Goal: Use online tool/utility: Utilize a website feature to perform a specific function

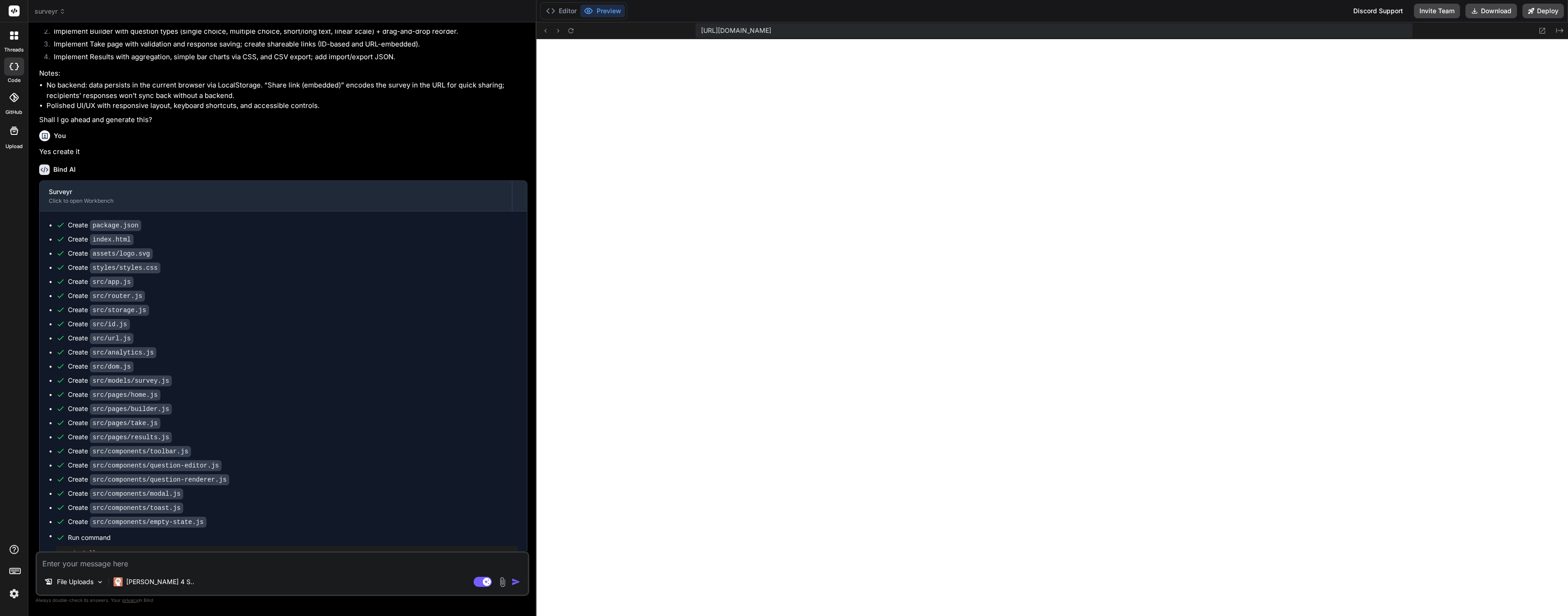
scroll to position [468, 0]
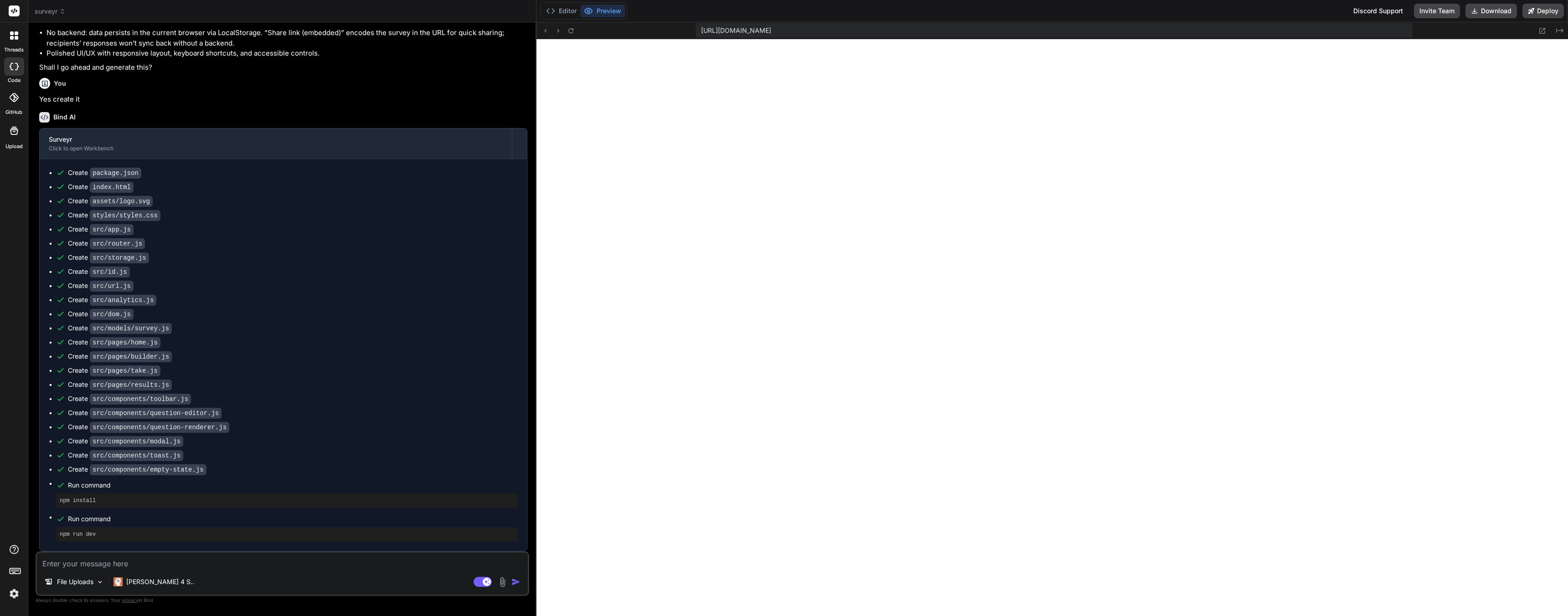
click at [153, 566] on textarea at bounding box center [282, 560] width 490 height 16
type textarea "G"
type textarea "x"
type textarea "Go"
type textarea "x"
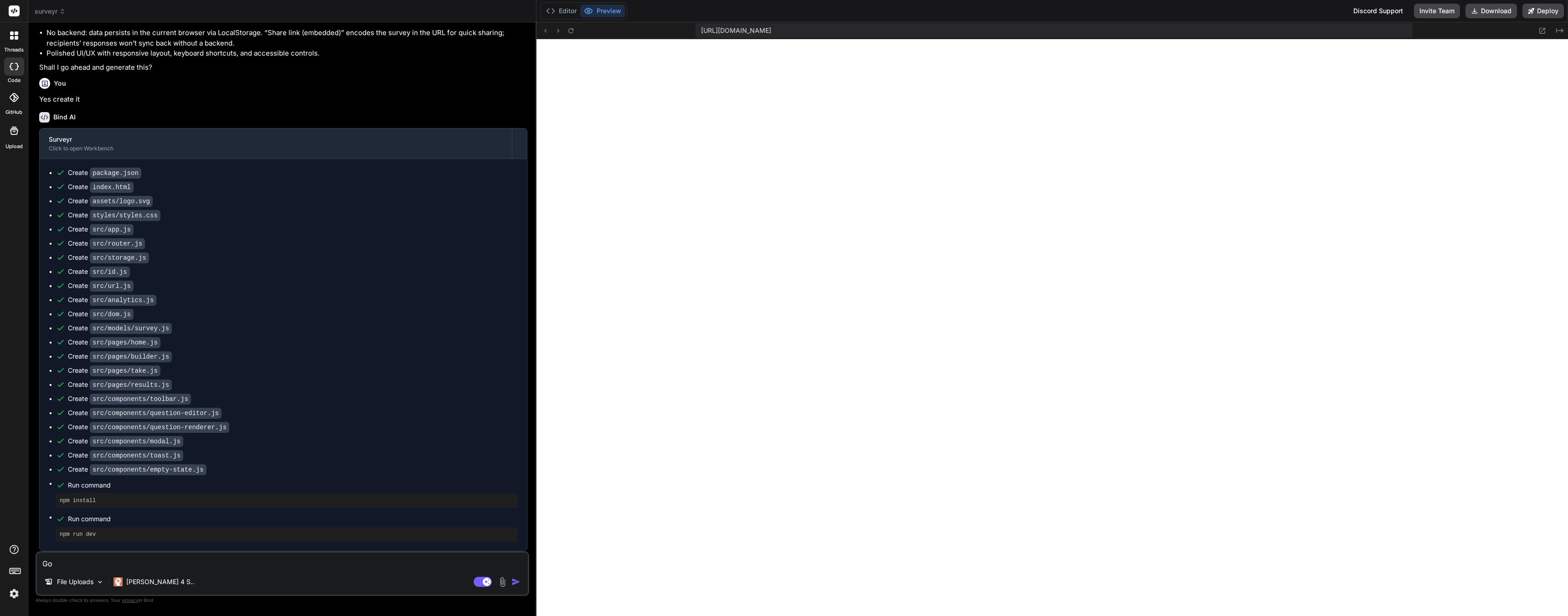
type textarea "Goo"
type textarea "x"
type textarea "Good"
type textarea "x"
type textarea "Good"
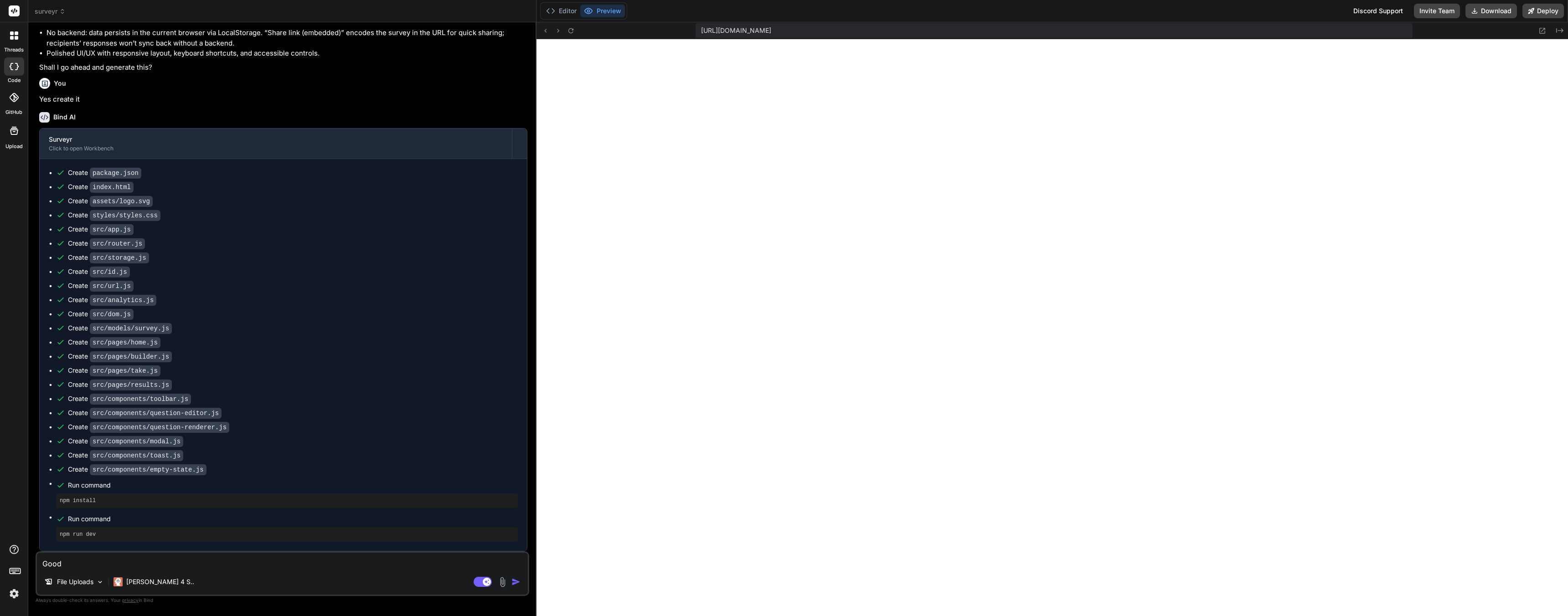
type textarea "x"
type textarea "Good p"
type textarea "x"
type textarea "Good pl"
type textarea "x"
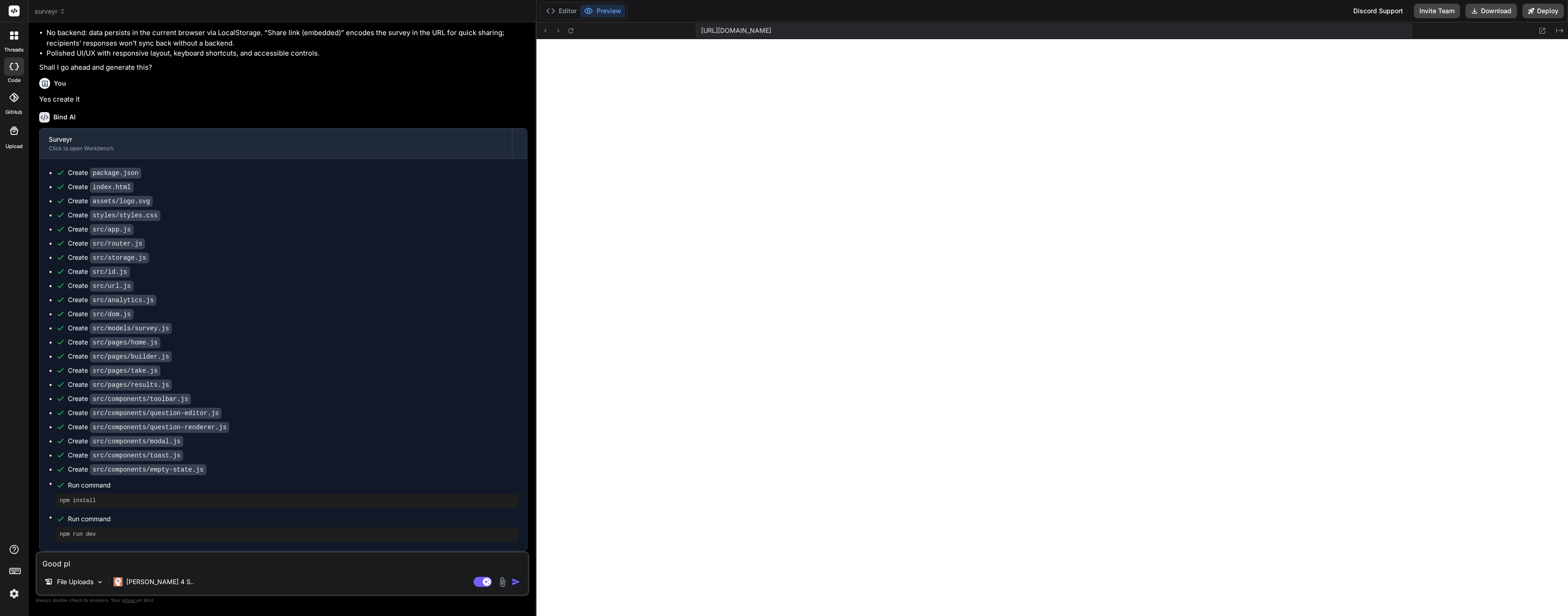
type textarea "Good ple"
type textarea "x"
type textarea "Good ples"
type textarea "x"
type textarea "Good plese"
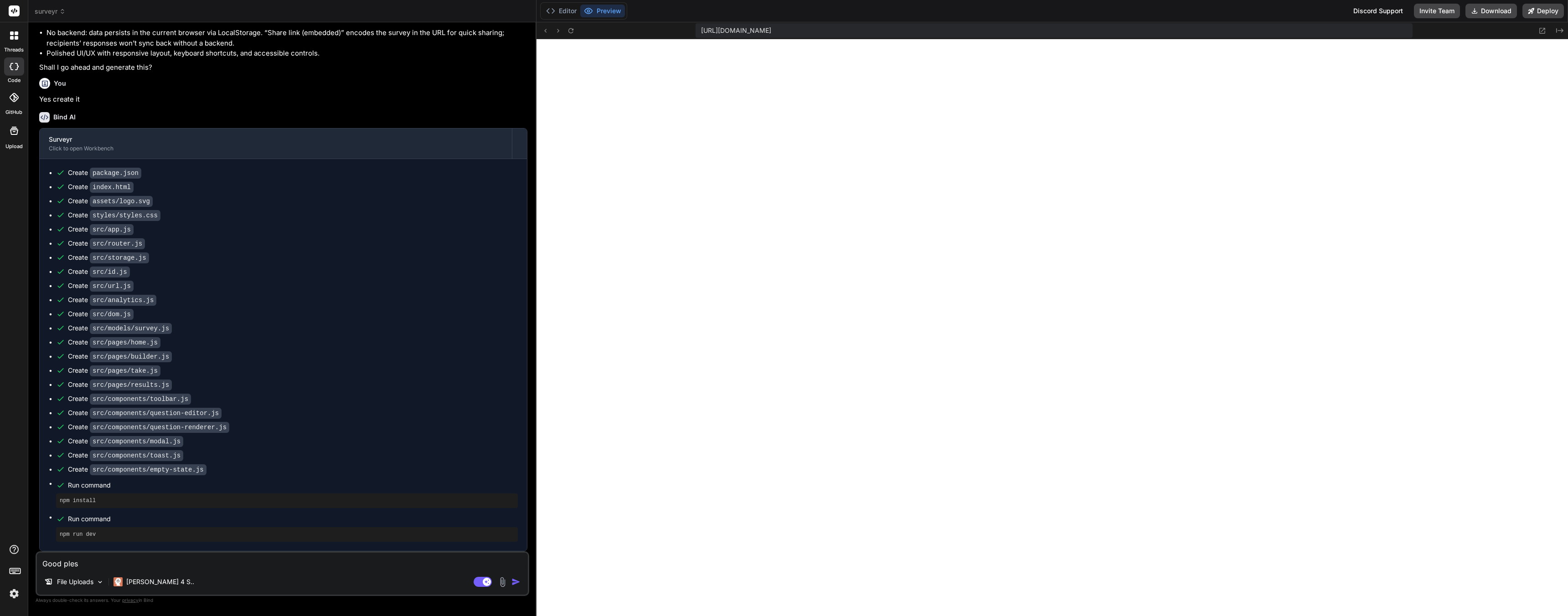
type textarea "x"
type textarea "Good plese"
type textarea "x"
type textarea "Good plese k"
type textarea "x"
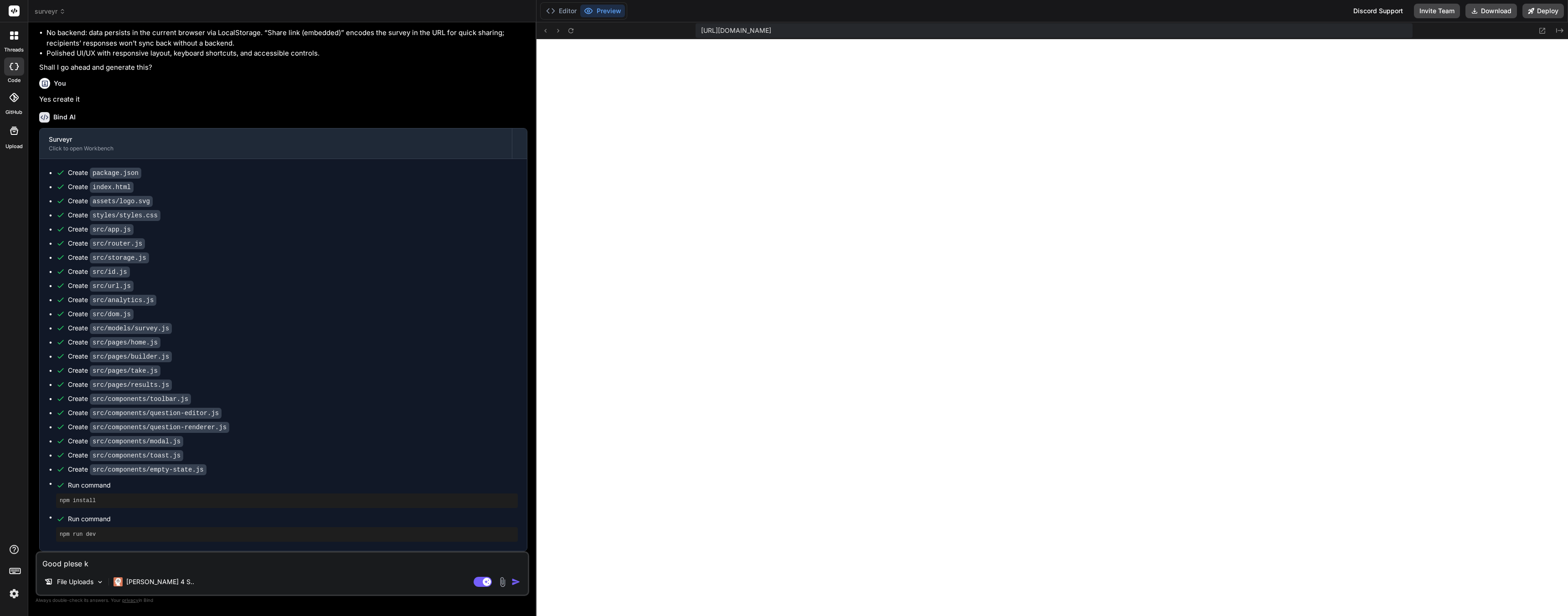
type textarea "Good plese ke"
type textarea "x"
type textarea "Good plese kee"
type textarea "x"
type textarea "Good plese keep"
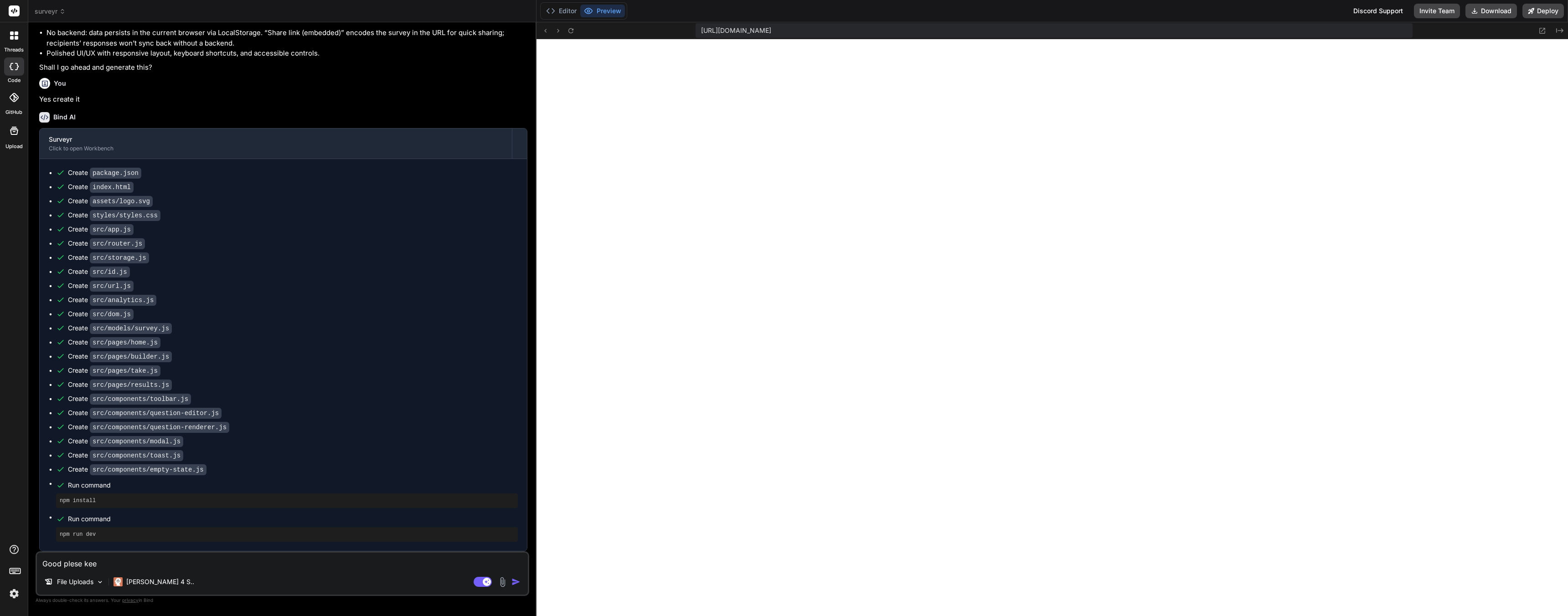
type textarea "x"
type textarea "Good plese keep"
type textarea "x"
type textarea "Good plese keep r"
type textarea "x"
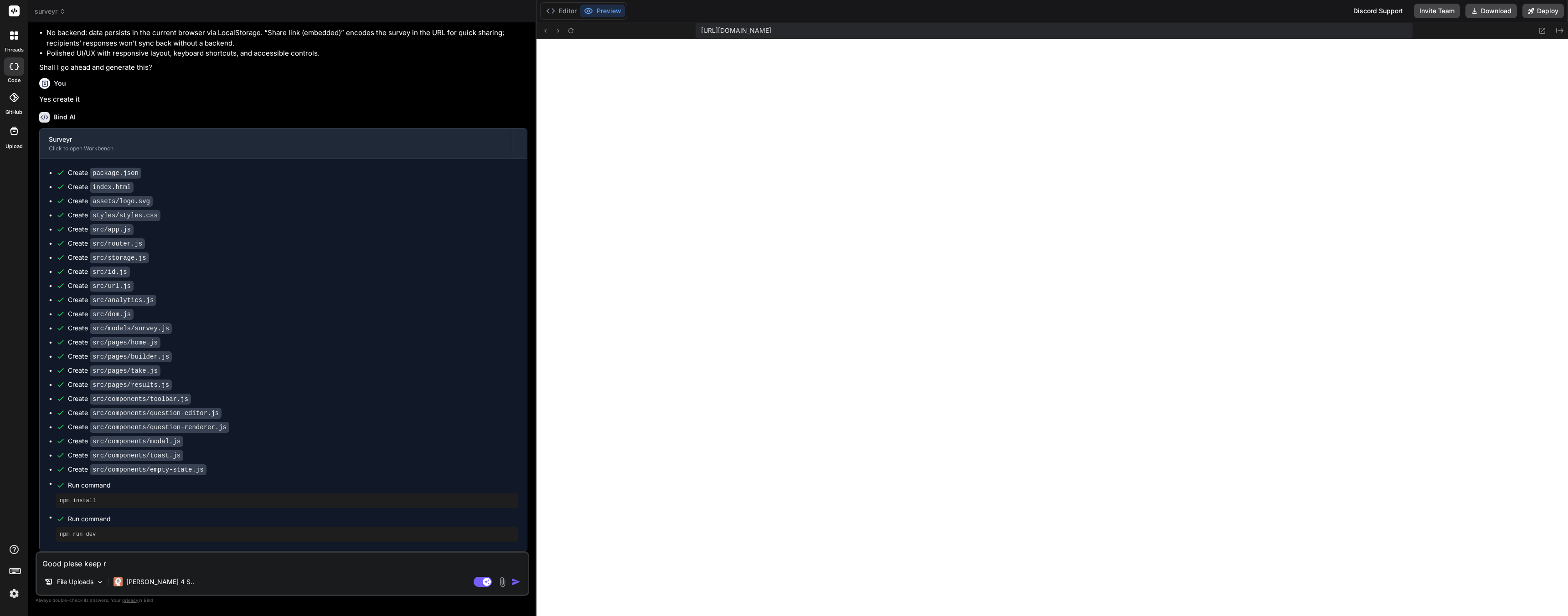
type textarea "Good plese keep re"
type textarea "x"
type textarea "Good plese keep ref"
type textarea "x"
type textarea "Good plese keep refi"
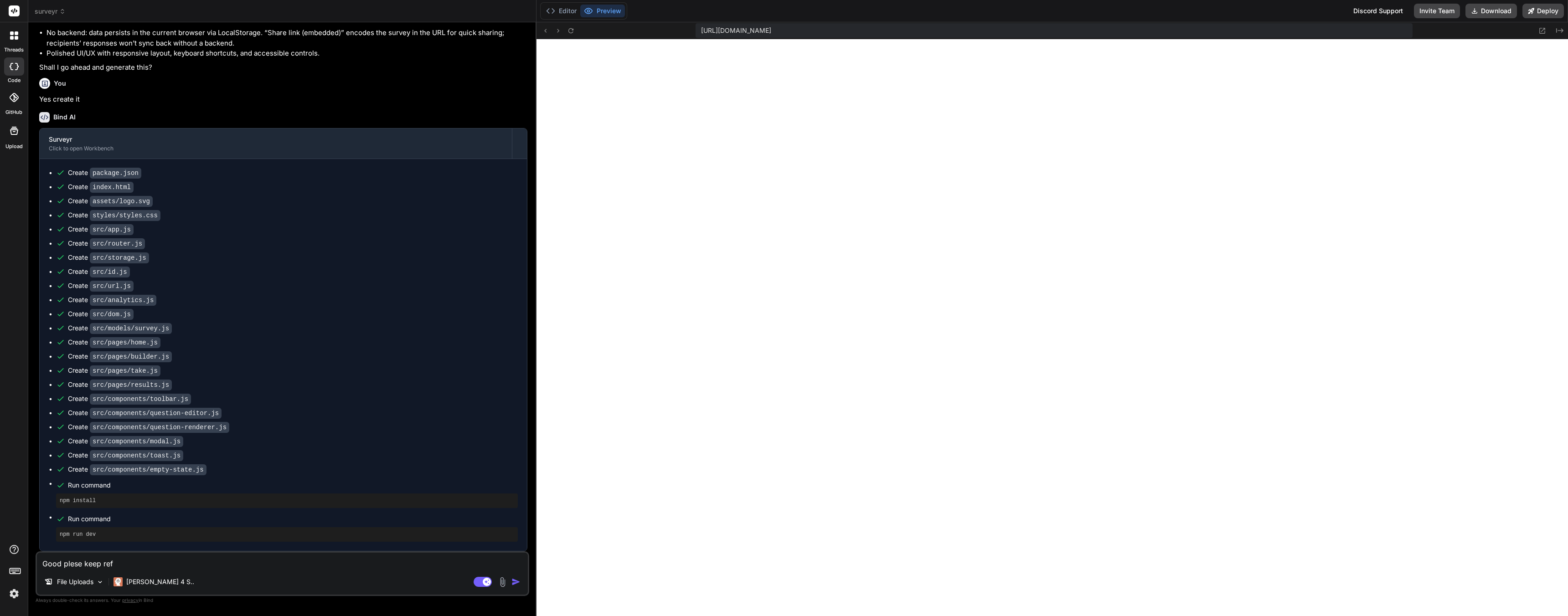
type textarea "x"
type textarea "Good plese keep refin"
type textarea "x"
type textarea "Good plese keep refini"
type textarea "x"
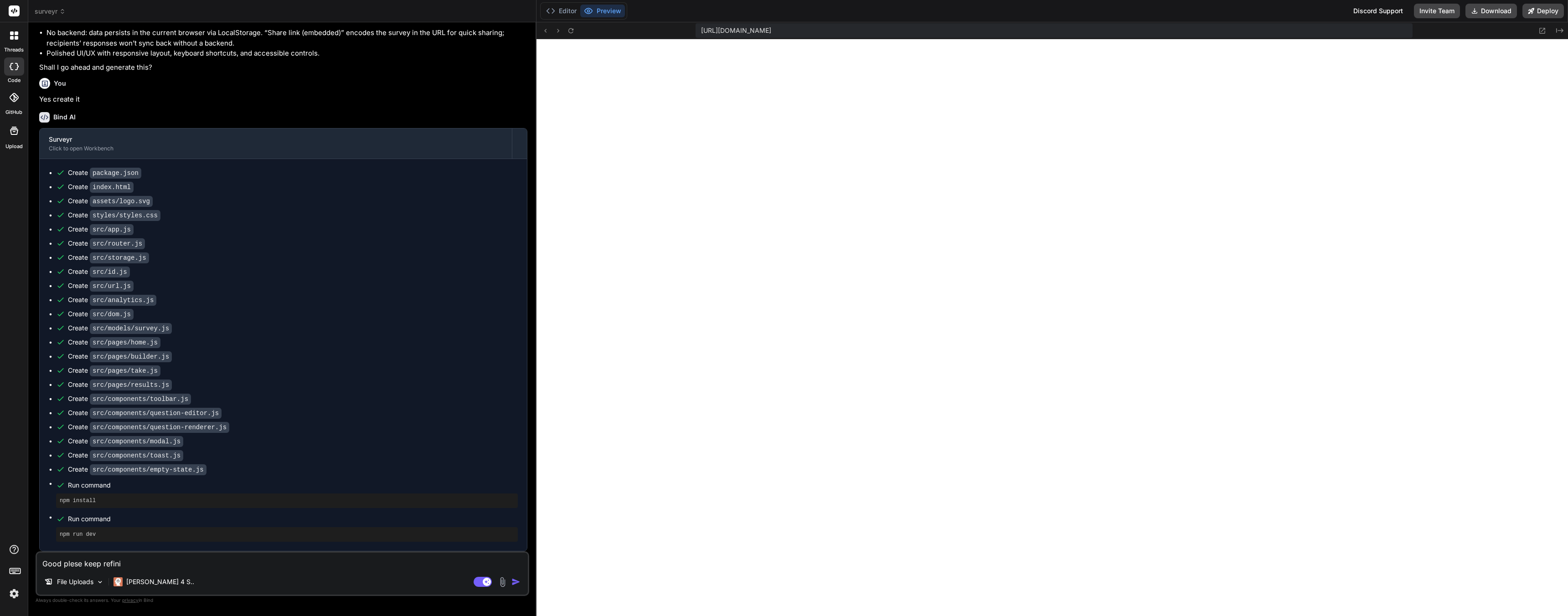
type textarea "Good plese keep refinin"
type textarea "x"
type textarea "Good plese keep refining"
type textarea "x"
type textarea "Good plese keep refining"
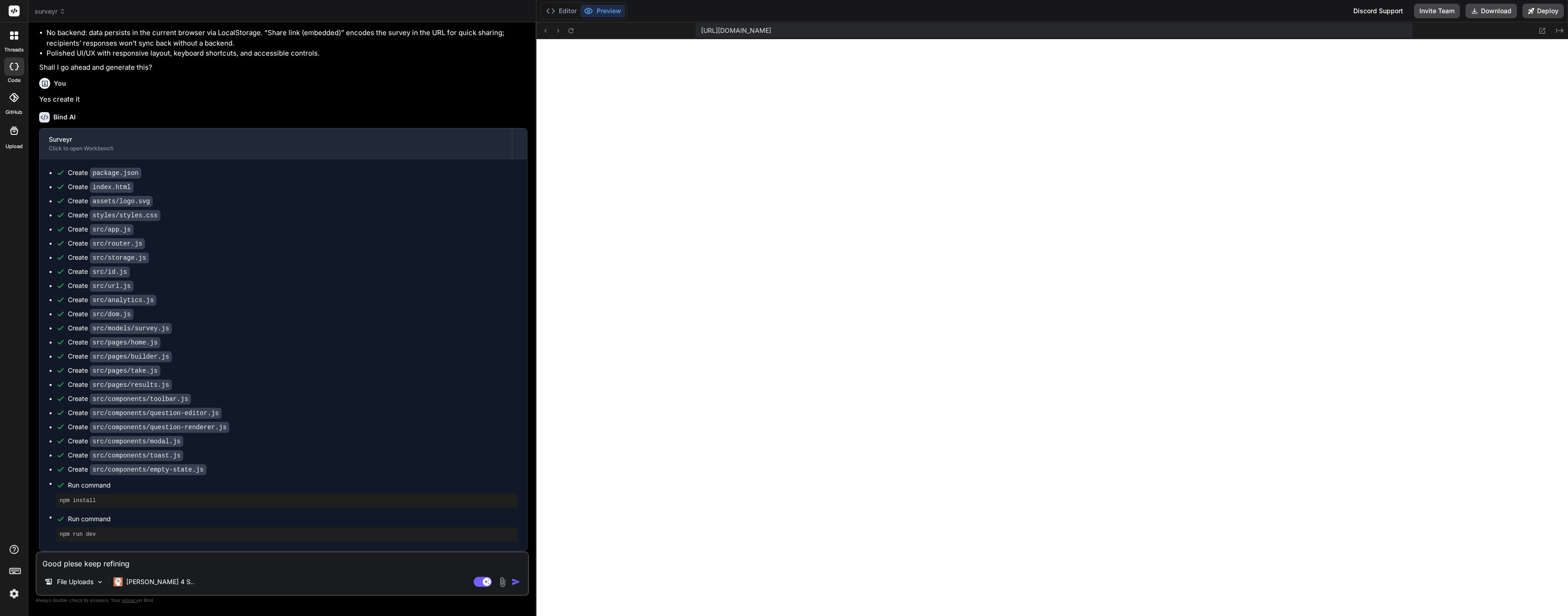
type textarea "x"
type textarea "Good plese keep refining t"
type textarea "x"
type textarea "Good plese keep refining th"
type textarea "x"
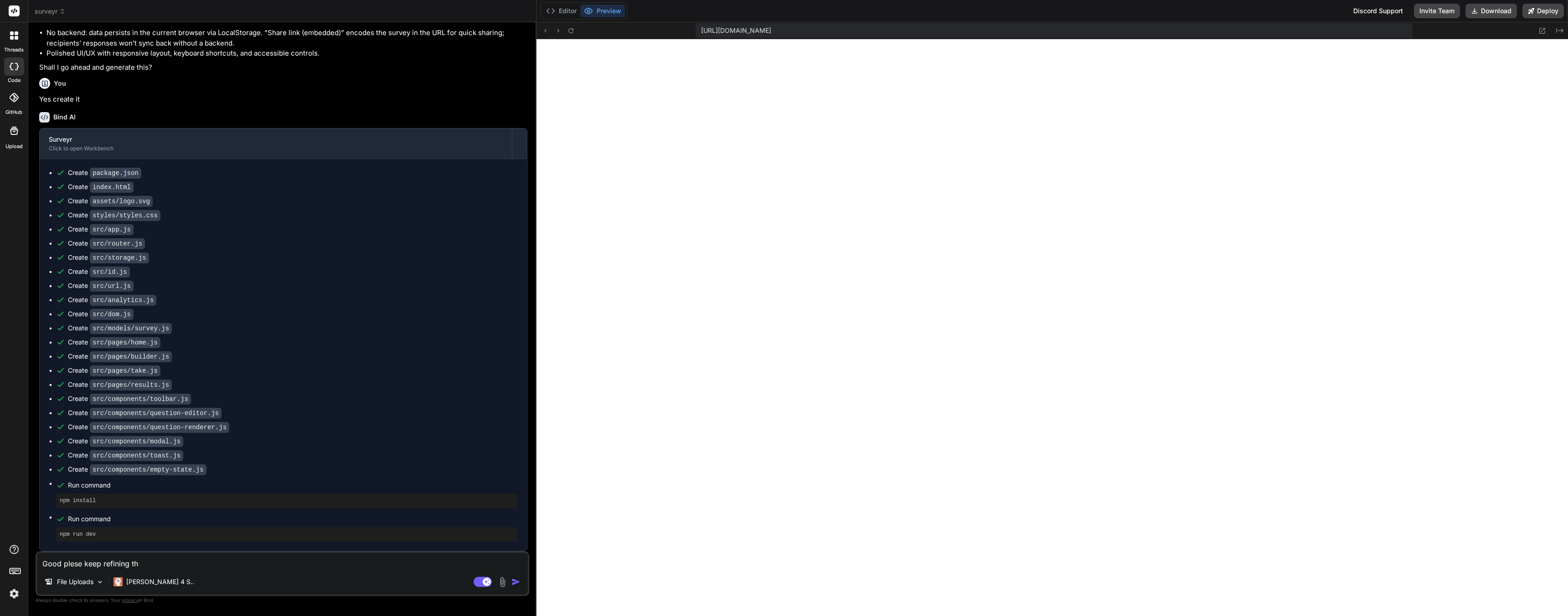
type textarea "Good plese keep refining the"
type textarea "x"
type textarea "Good plese keep refining the"
type textarea "x"
type textarea "Good plese keep refining the a"
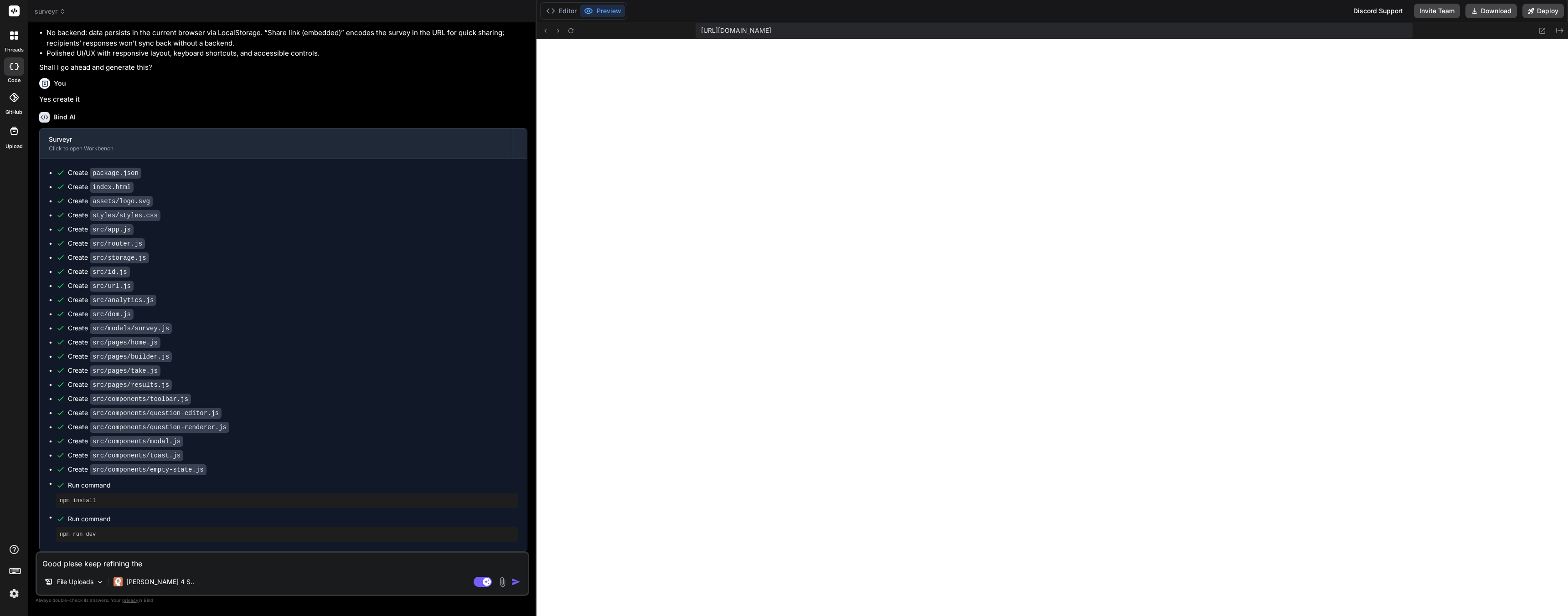
type textarea "x"
type textarea "Good plese keep refining the ap"
type textarea "x"
type textarea "Good plese keep refining the app"
type textarea "x"
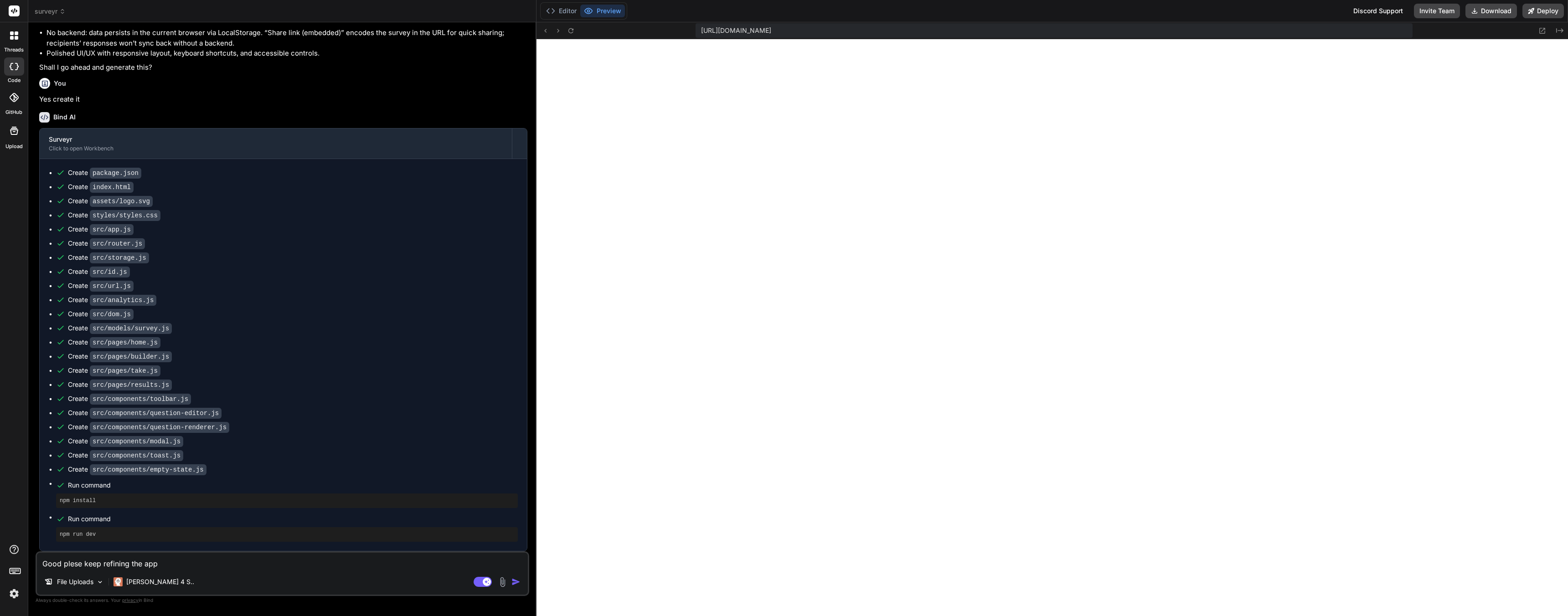
type textarea "Good plese keep refining the app"
type textarea "x"
type textarea "Good plese keep refining the app"
type textarea "x"
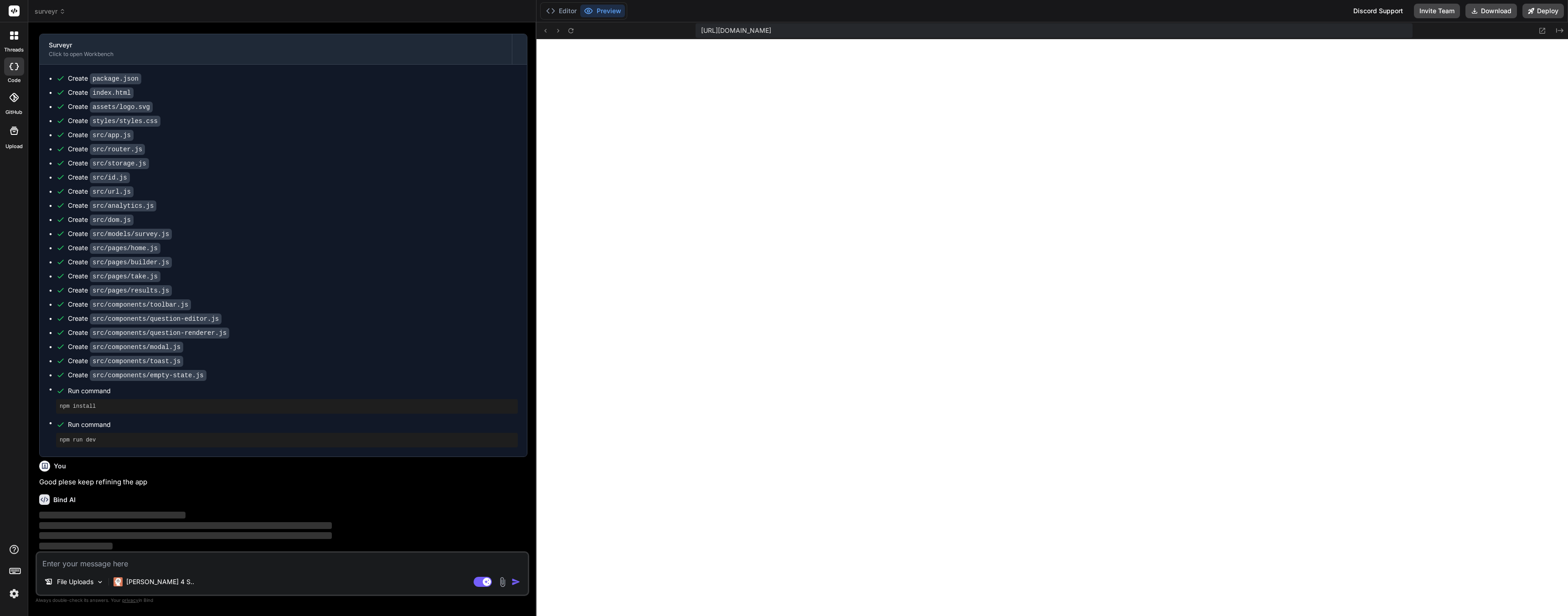
scroll to position [562, 0]
click at [13, 598] on img at bounding box center [14, 593] width 15 height 15
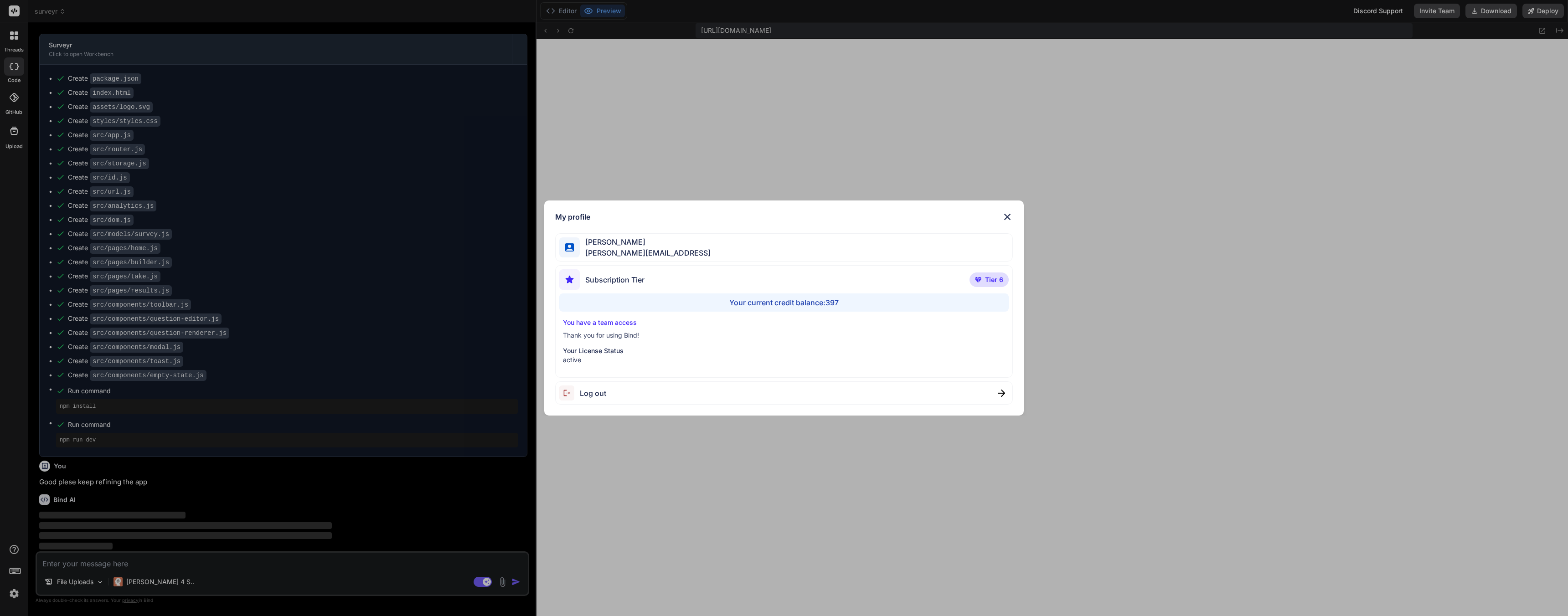
click at [12, 597] on div "My profile [PERSON_NAME] [PERSON_NAME][EMAIL_ADDRESS] Subscription Tier Tier 6 …" at bounding box center [784, 308] width 1568 height 616
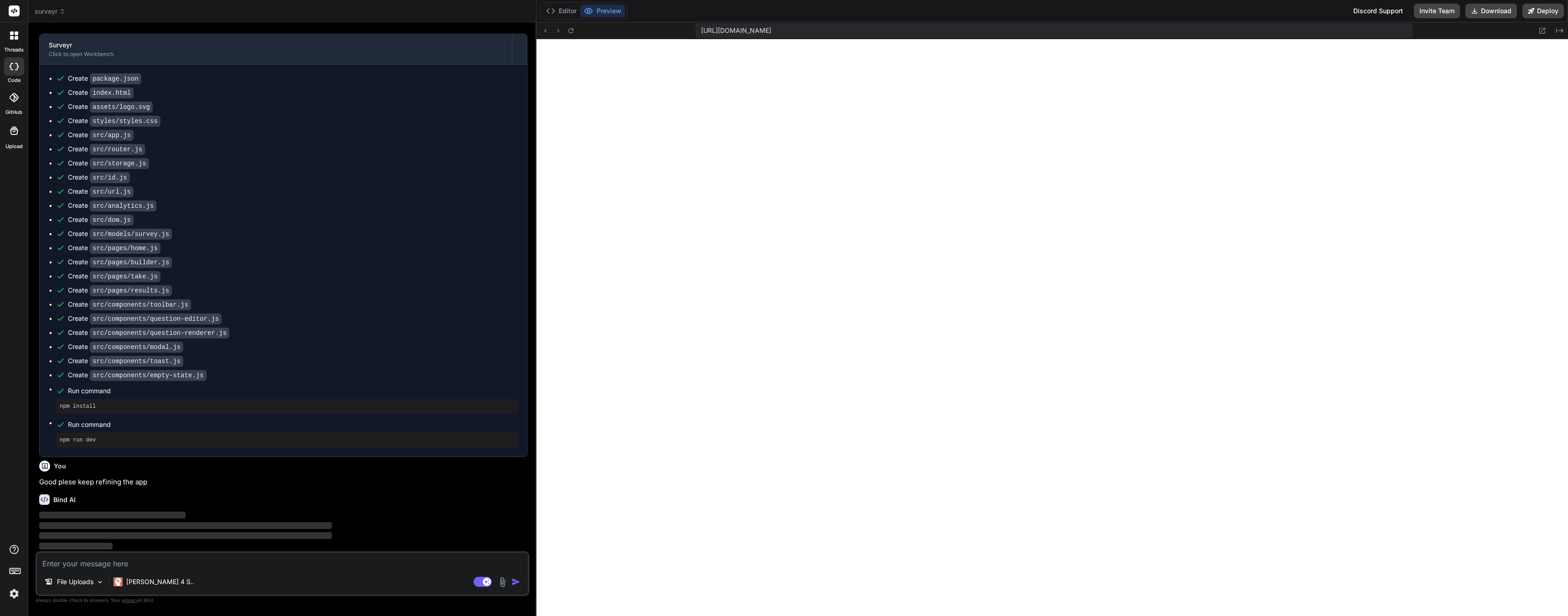
click at [12, 595] on img at bounding box center [14, 593] width 15 height 15
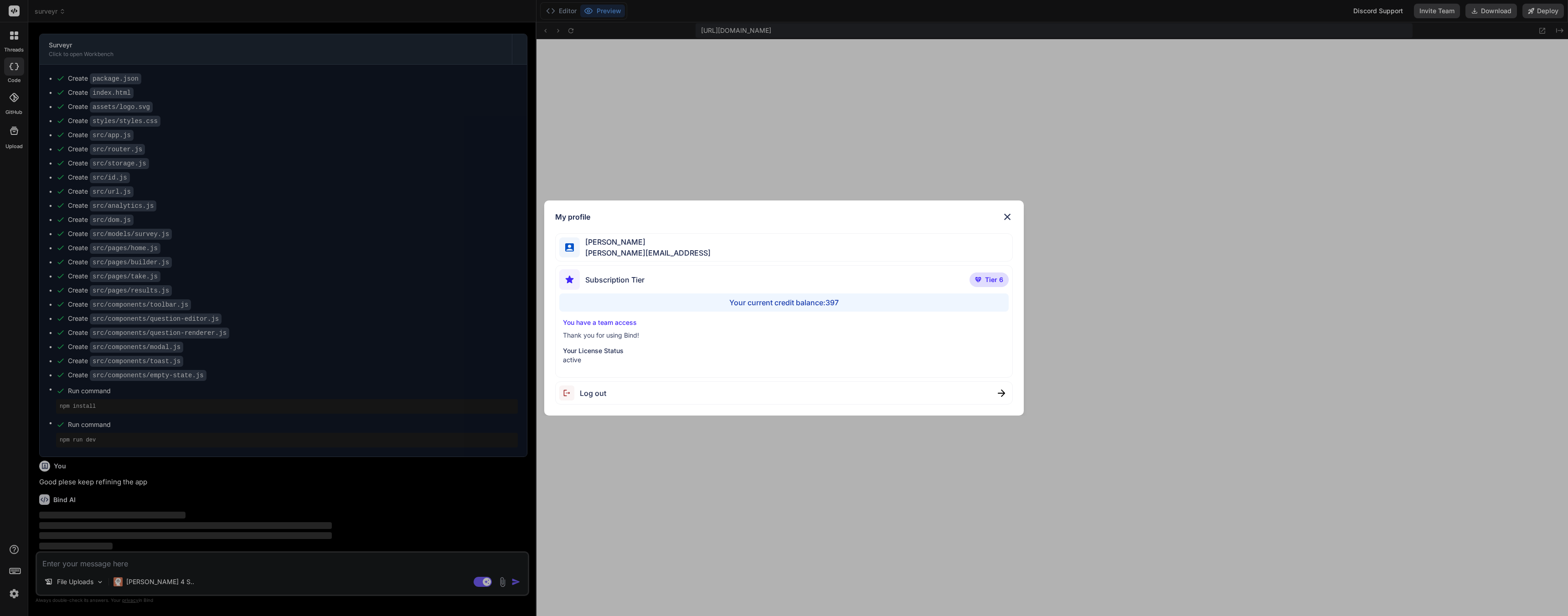
click at [12, 596] on div "My profile [PERSON_NAME] [PERSON_NAME][EMAIL_ADDRESS] Subscription Tier Tier 6 …" at bounding box center [784, 308] width 1568 height 616
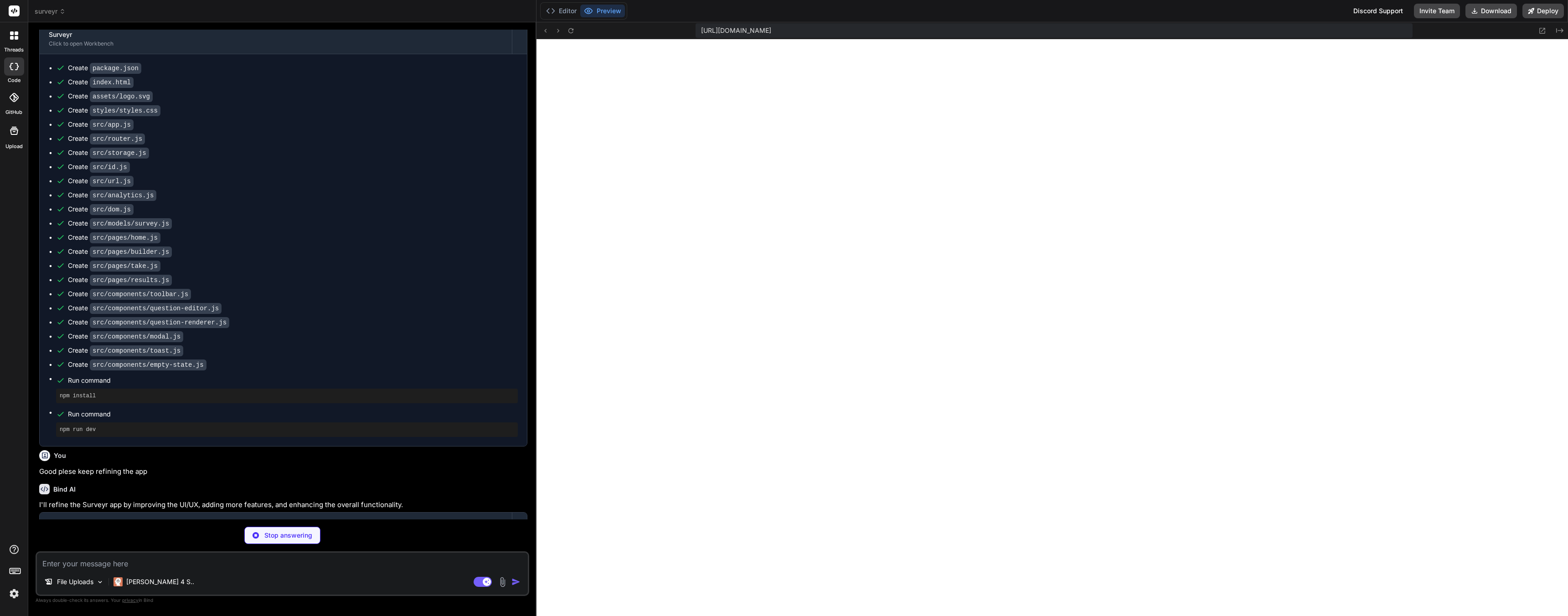
scroll to position [624, 0]
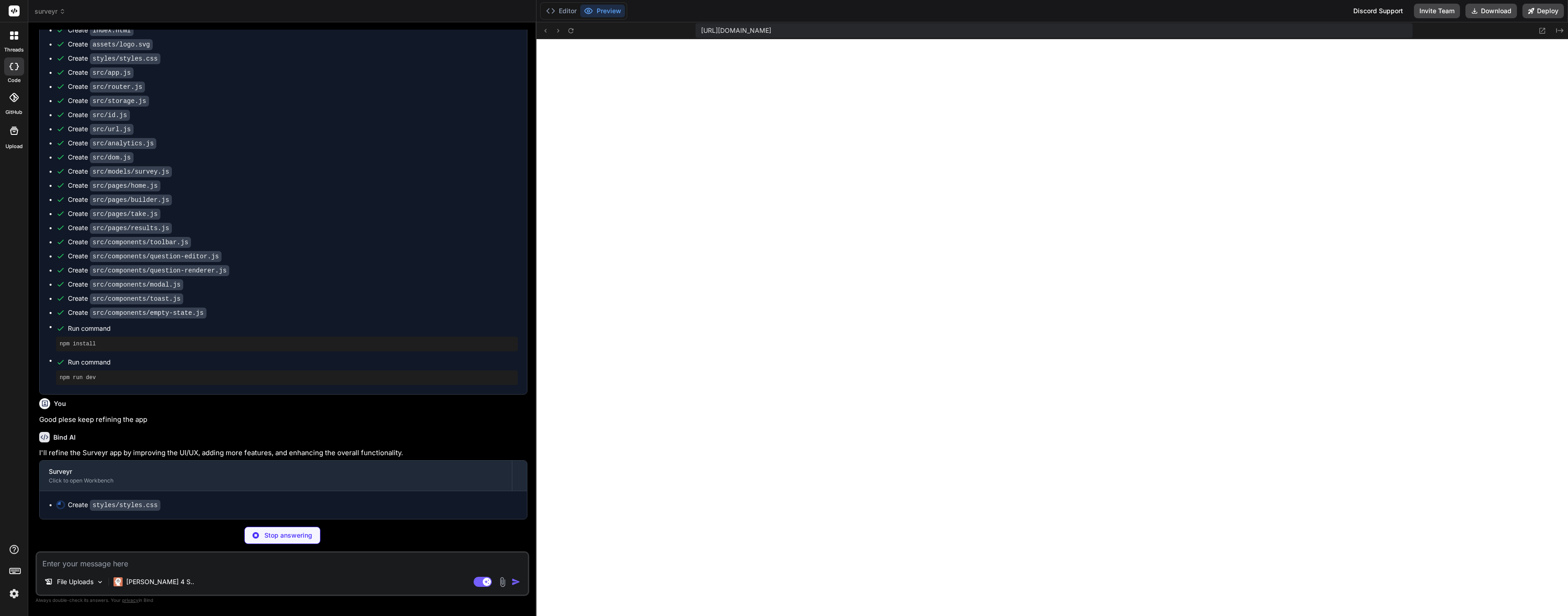
type textarea "x"
type textarea ".space-y-2 > * + * { margin-top: 0.5rem; } .space-y-4 > * + * { margin-top: 1re…"
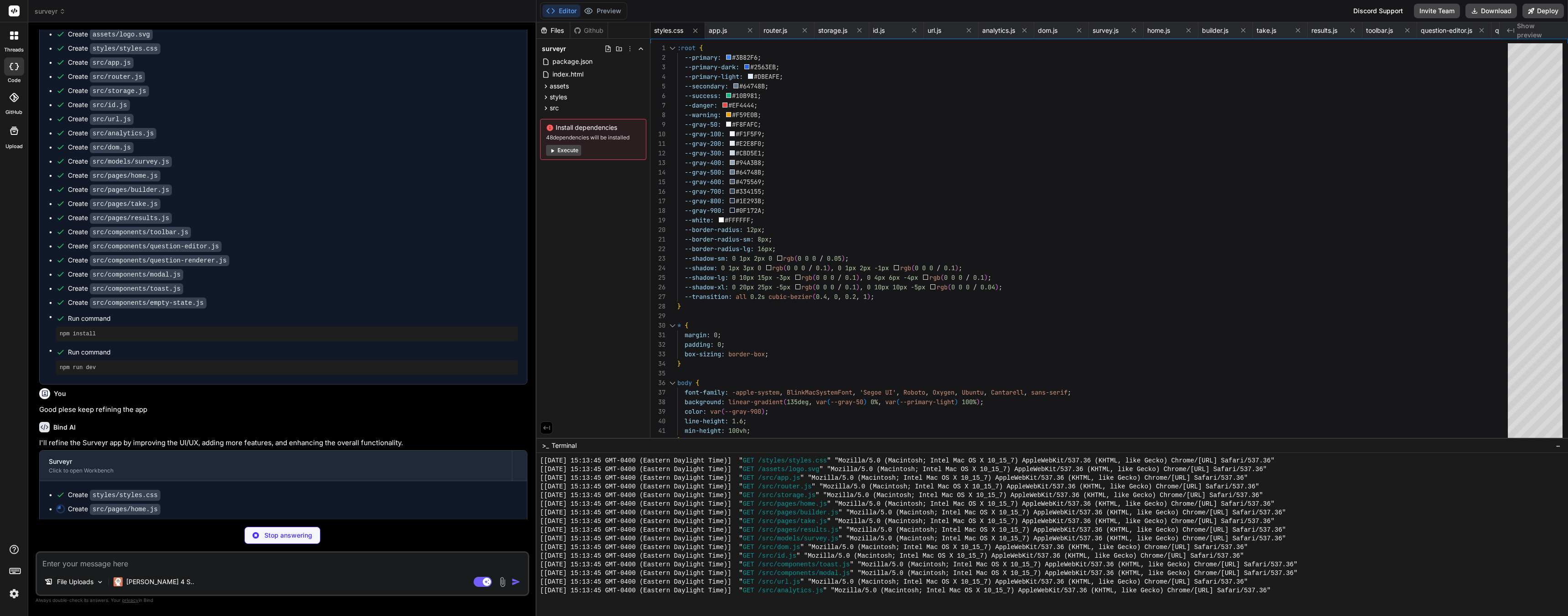
scroll to position [638, 0]
click at [606, 8] on button "Preview" at bounding box center [602, 11] width 44 height 13
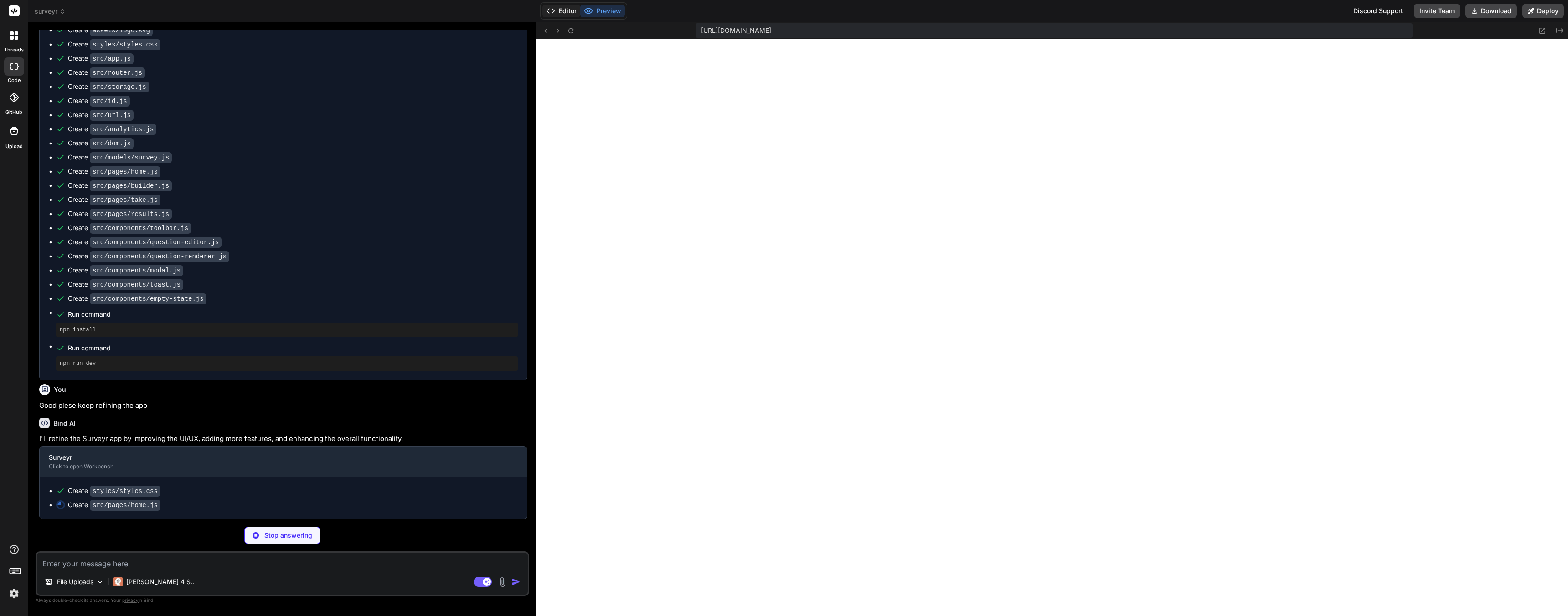
click at [565, 12] on button "Editor" at bounding box center [561, 11] width 38 height 13
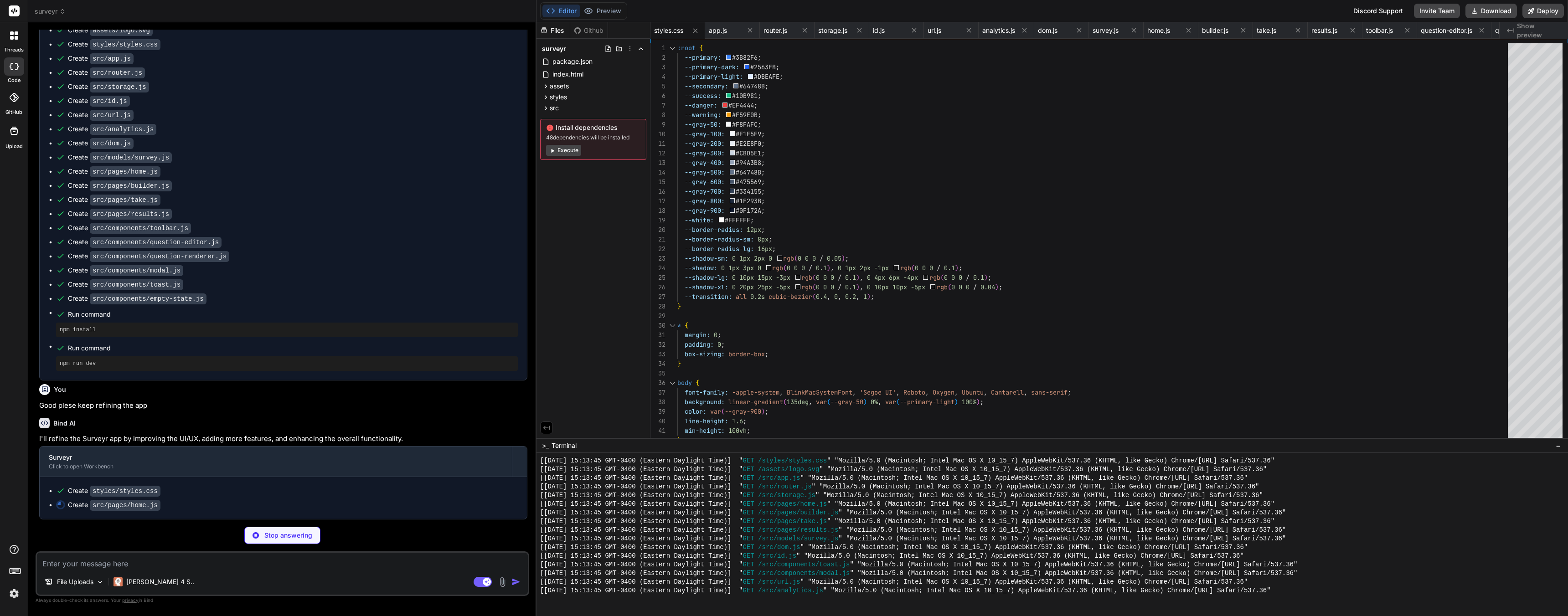
type textarea "x"
type textarea "} }"
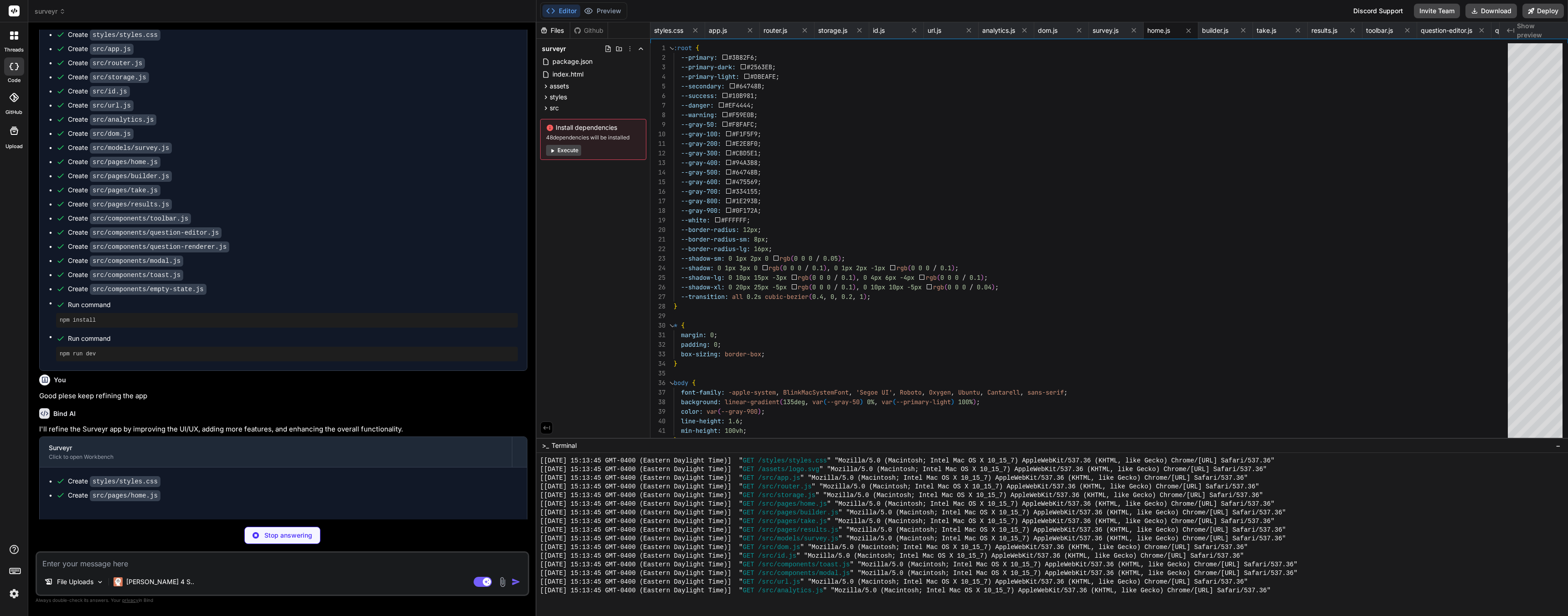
type textarea "x"
type textarea "}"
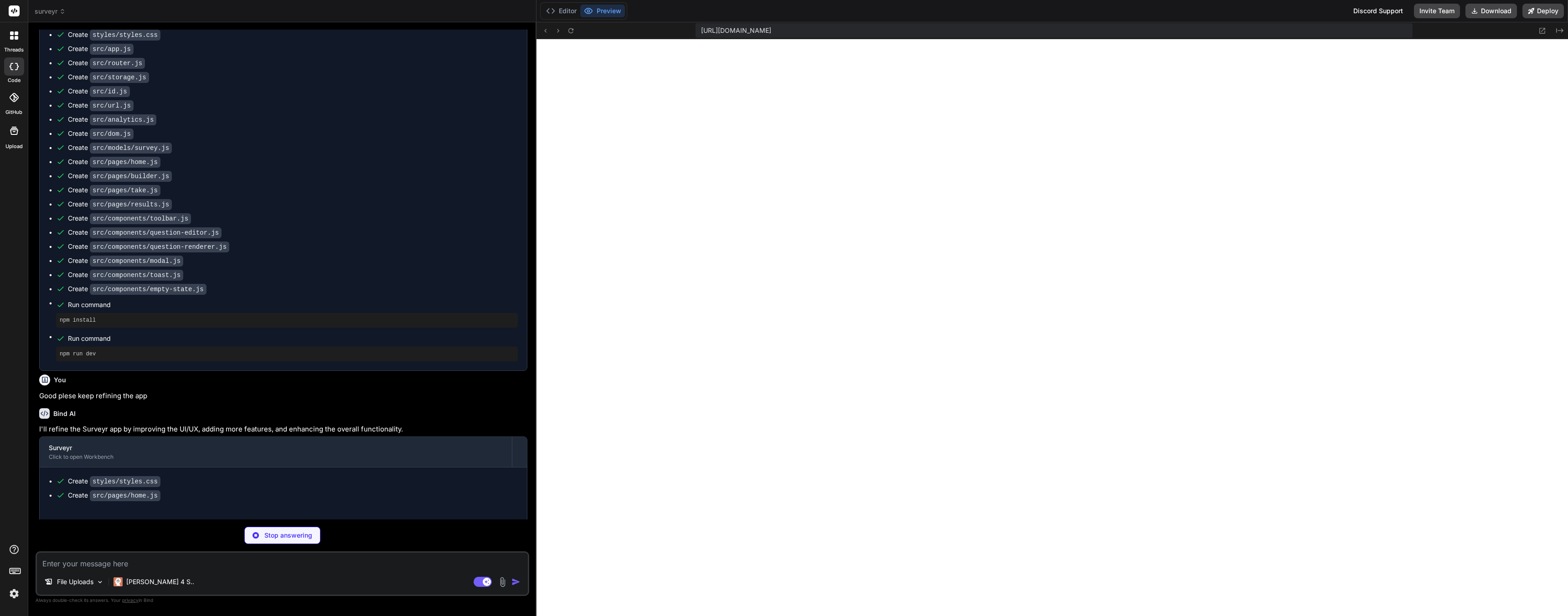
type textarea "x"
